Goal: Task Accomplishment & Management: Complete application form

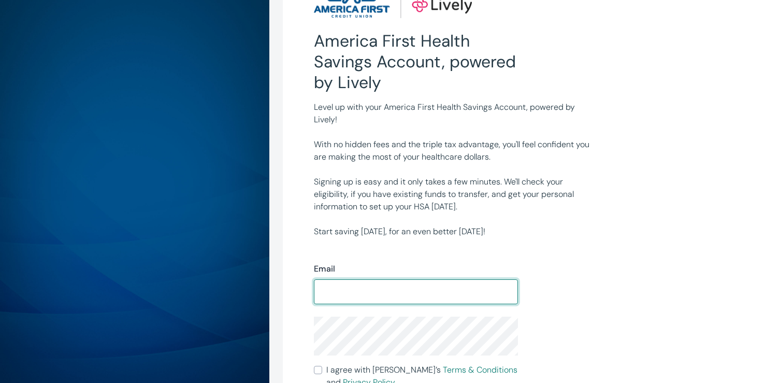
click at [618, 137] on div "Level up with your America First Health Savings Account, powered by Lively! Wit…" at bounding box center [518, 165] width 433 height 145
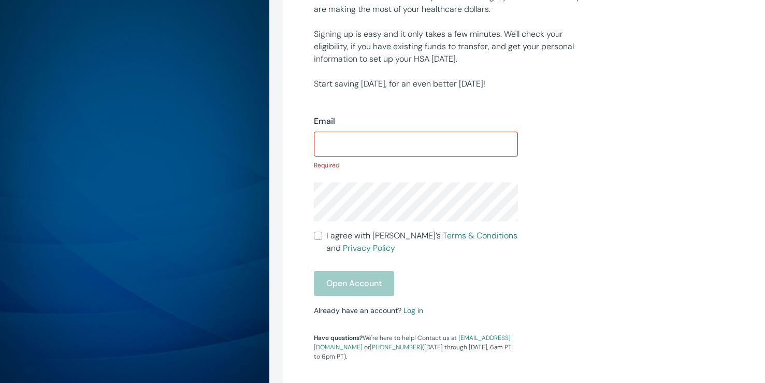
scroll to position [189, 0]
click at [421, 140] on input "Email" at bounding box center [416, 143] width 204 height 21
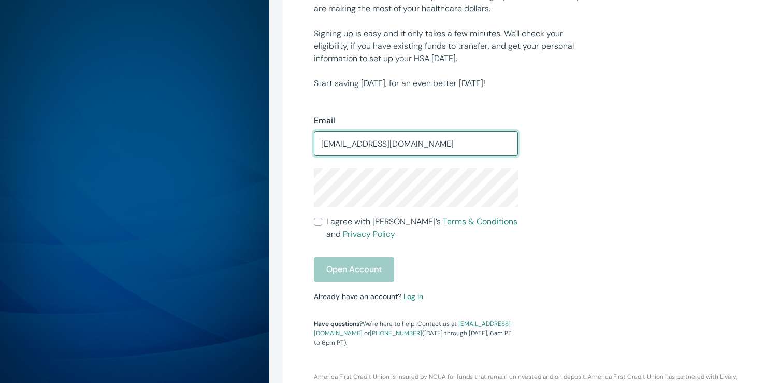
type input "[EMAIL_ADDRESS][DOMAIN_NAME]"
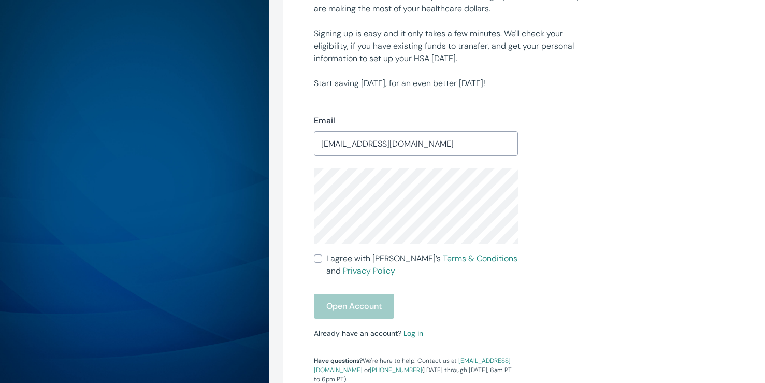
click at [606, 230] on div "Email [EMAIL_ADDRESS][DOMAIN_NAME] ​ I agree with [PERSON_NAME]’s Terms & Condi…" at bounding box center [518, 237] width 433 height 294
click at [509, 147] on input "[EMAIL_ADDRESS][DOMAIN_NAME]" at bounding box center [416, 143] width 204 height 21
click at [518, 143] on div at bounding box center [518, 143] width 0 height 0
click at [471, 139] on input "[EMAIL_ADDRESS][DOMAIN_NAME]" at bounding box center [416, 143] width 204 height 21
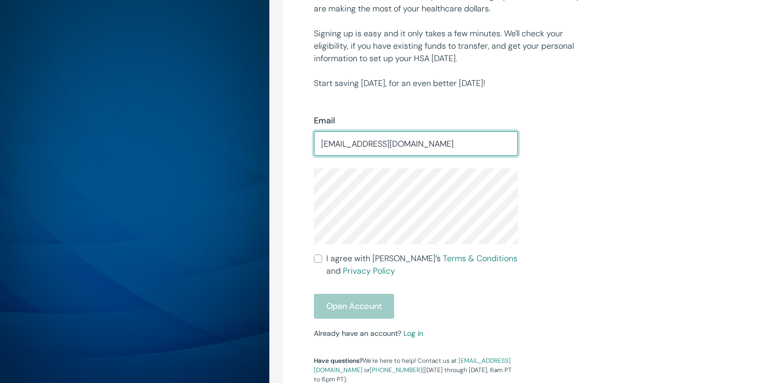
click at [558, 198] on div "Email [EMAIL_ADDRESS][DOMAIN_NAME] ​ I agree with [PERSON_NAME]’s Terms & Condi…" at bounding box center [518, 237] width 433 height 294
click at [266, 193] on div "America First Health Savings Account, powered by Lively Level up with your Amer…" at bounding box center [382, 144] width 765 height 666
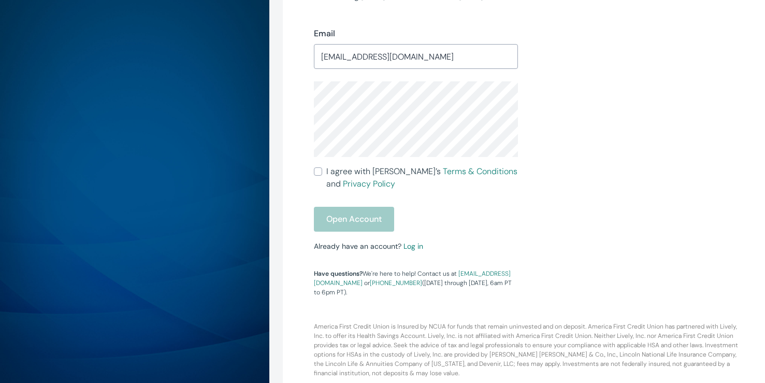
scroll to position [283, 0]
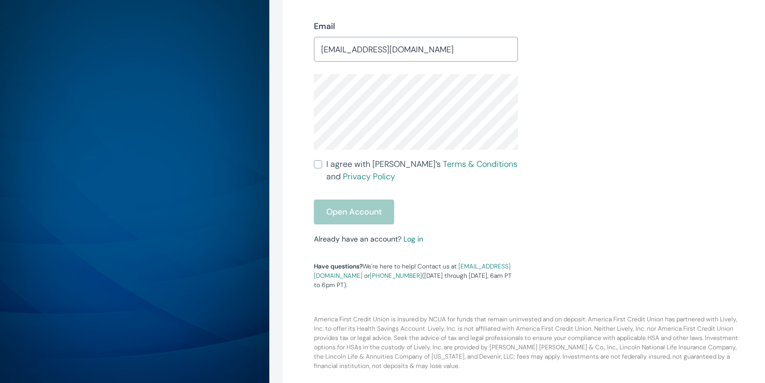
click at [320, 163] on input "I agree with Lively’s Terms & Conditions and Privacy Policy" at bounding box center [318, 164] width 8 height 8
checkbox input "true"
click at [338, 205] on button "Open Account" at bounding box center [354, 211] width 80 height 25
